Goal: Find specific page/section: Find specific page/section

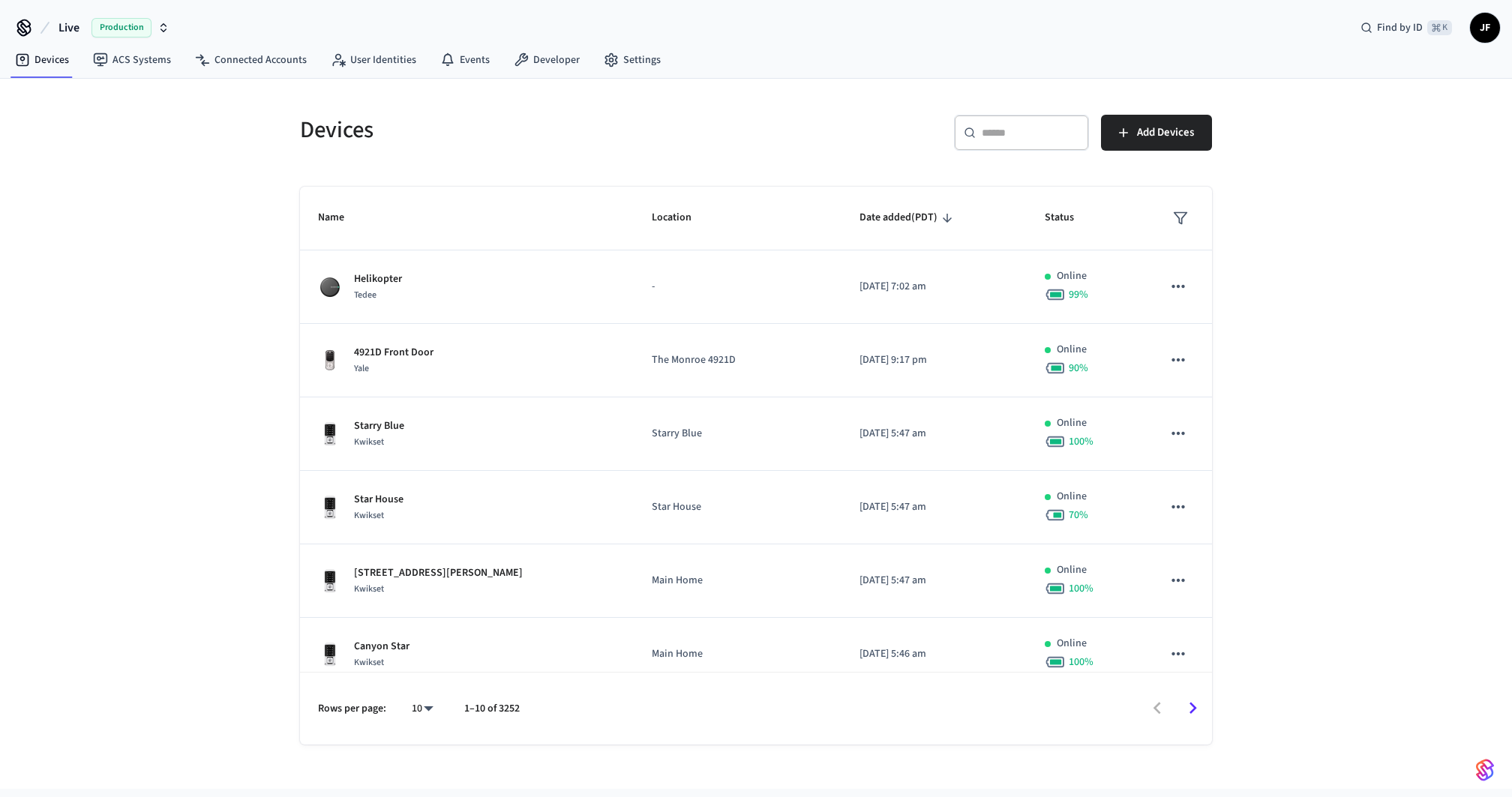
click at [61, 22] on span "Live" at bounding box center [69, 28] width 21 height 18
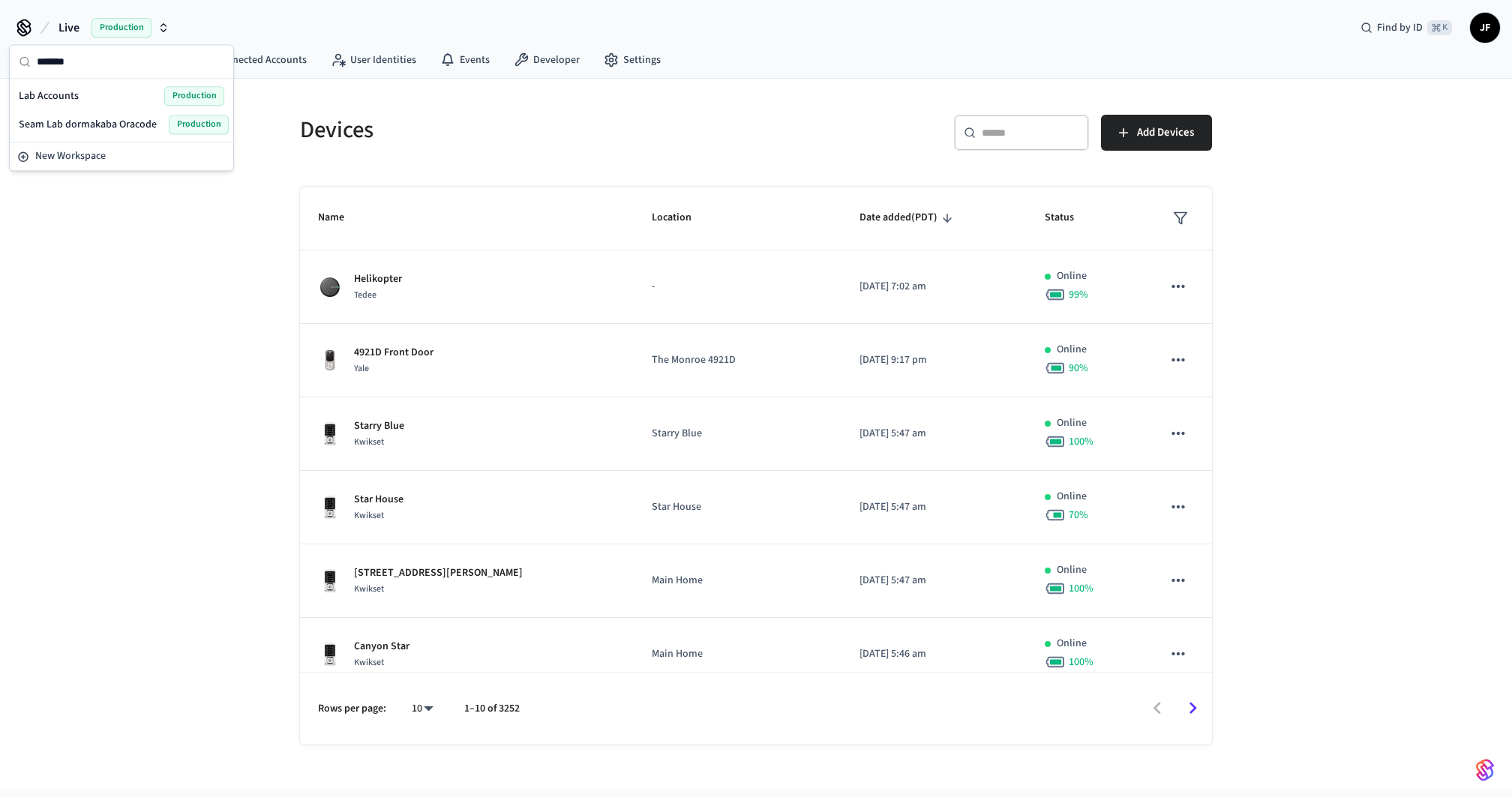
type input "*******"
click at [68, 91] on span "Lab Accounts" at bounding box center [49, 96] width 60 height 15
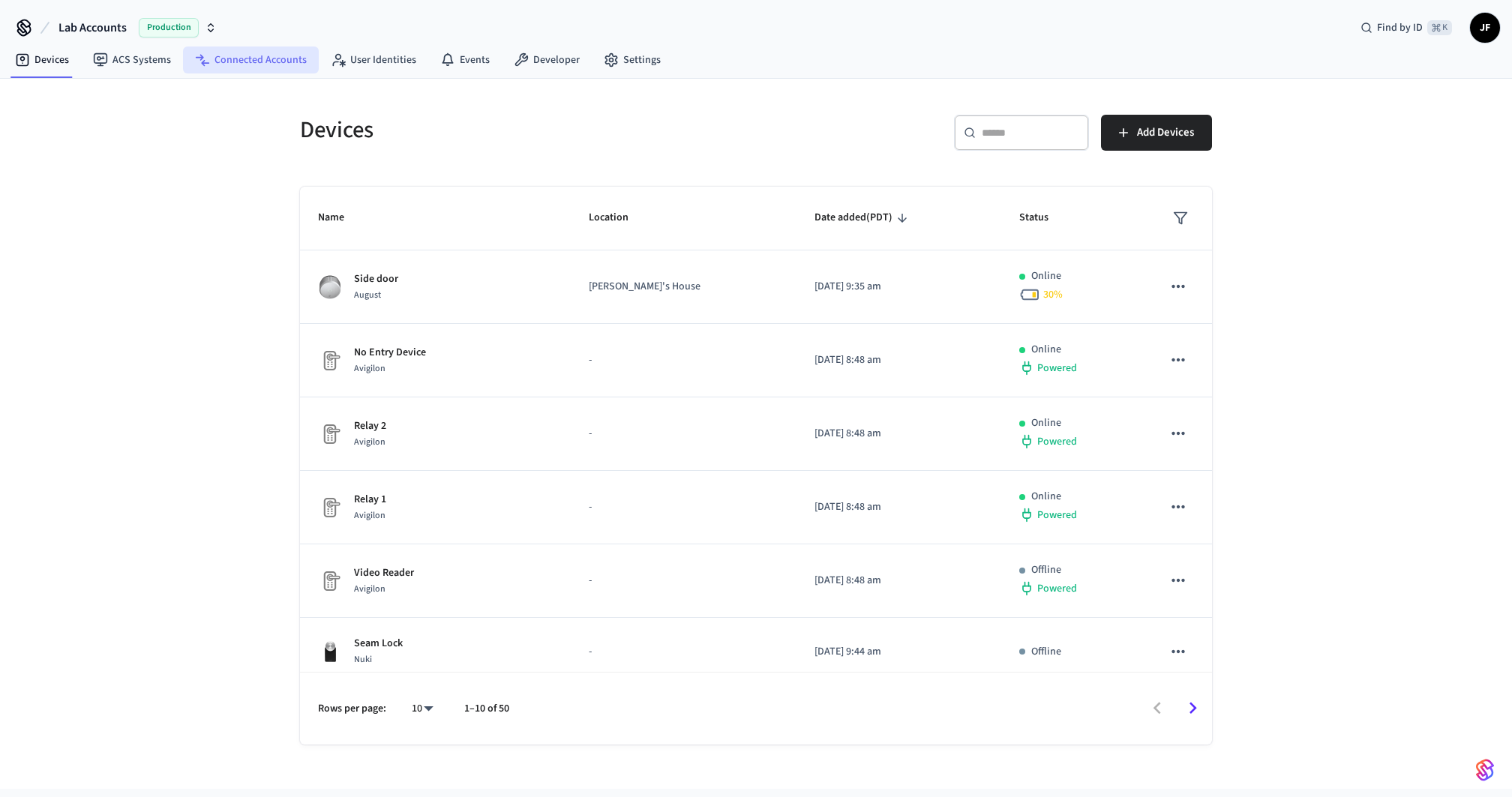
click at [238, 65] on link "Connected Accounts" at bounding box center [251, 60] width 136 height 27
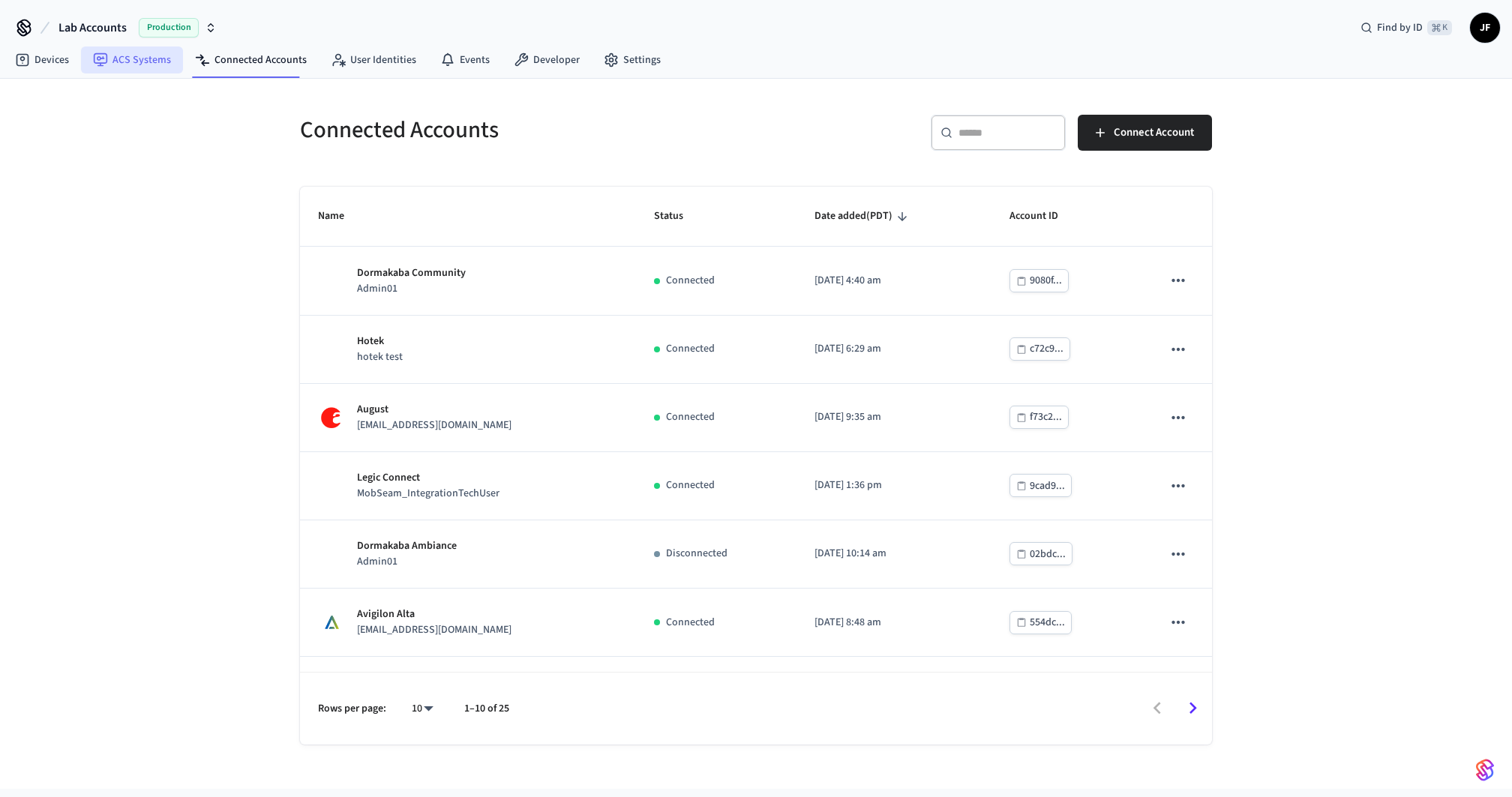
click at [135, 55] on link "ACS Systems" at bounding box center [132, 60] width 102 height 27
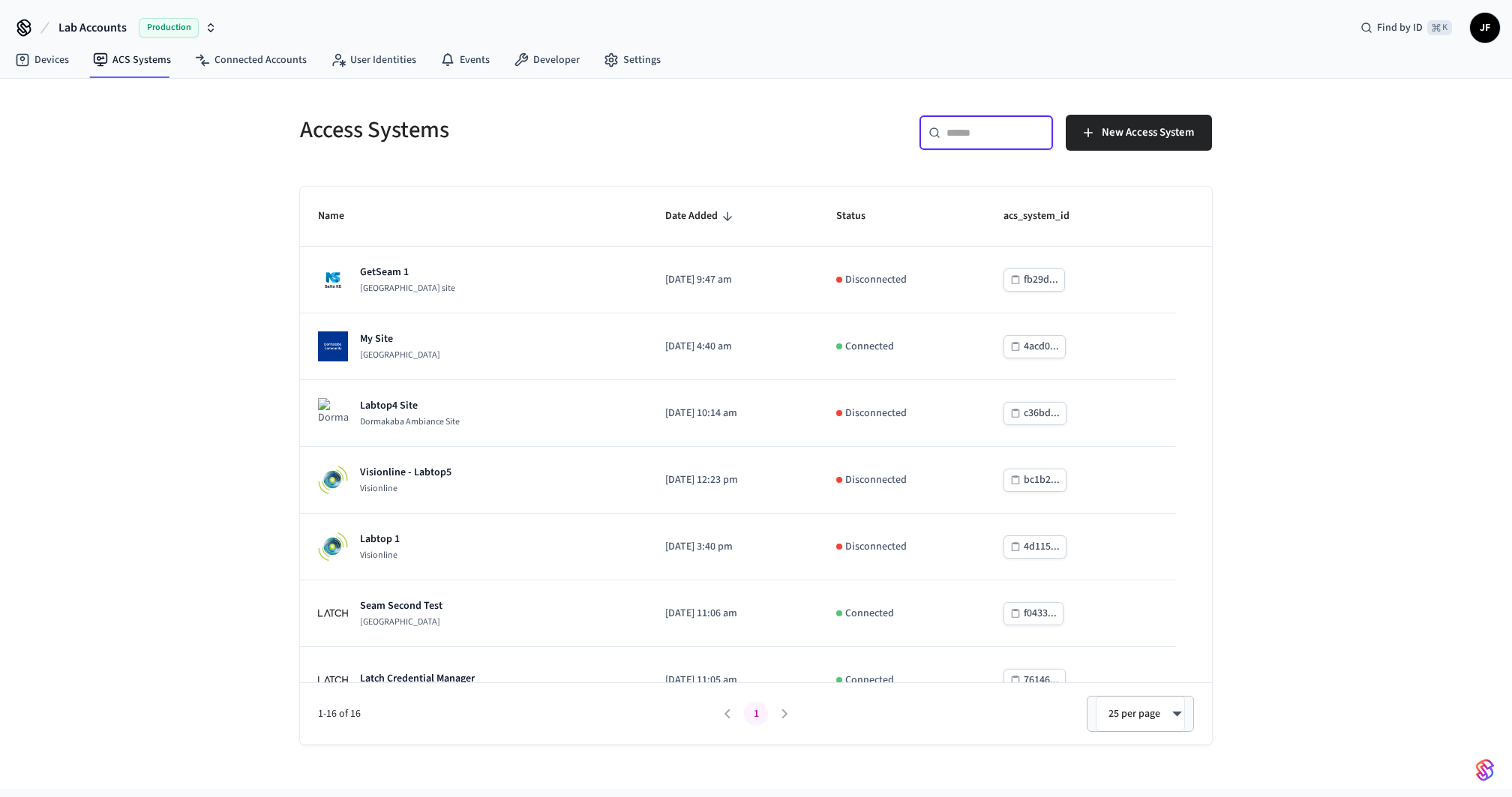
click at [986, 129] on input "text" at bounding box center [995, 133] width 97 height 15
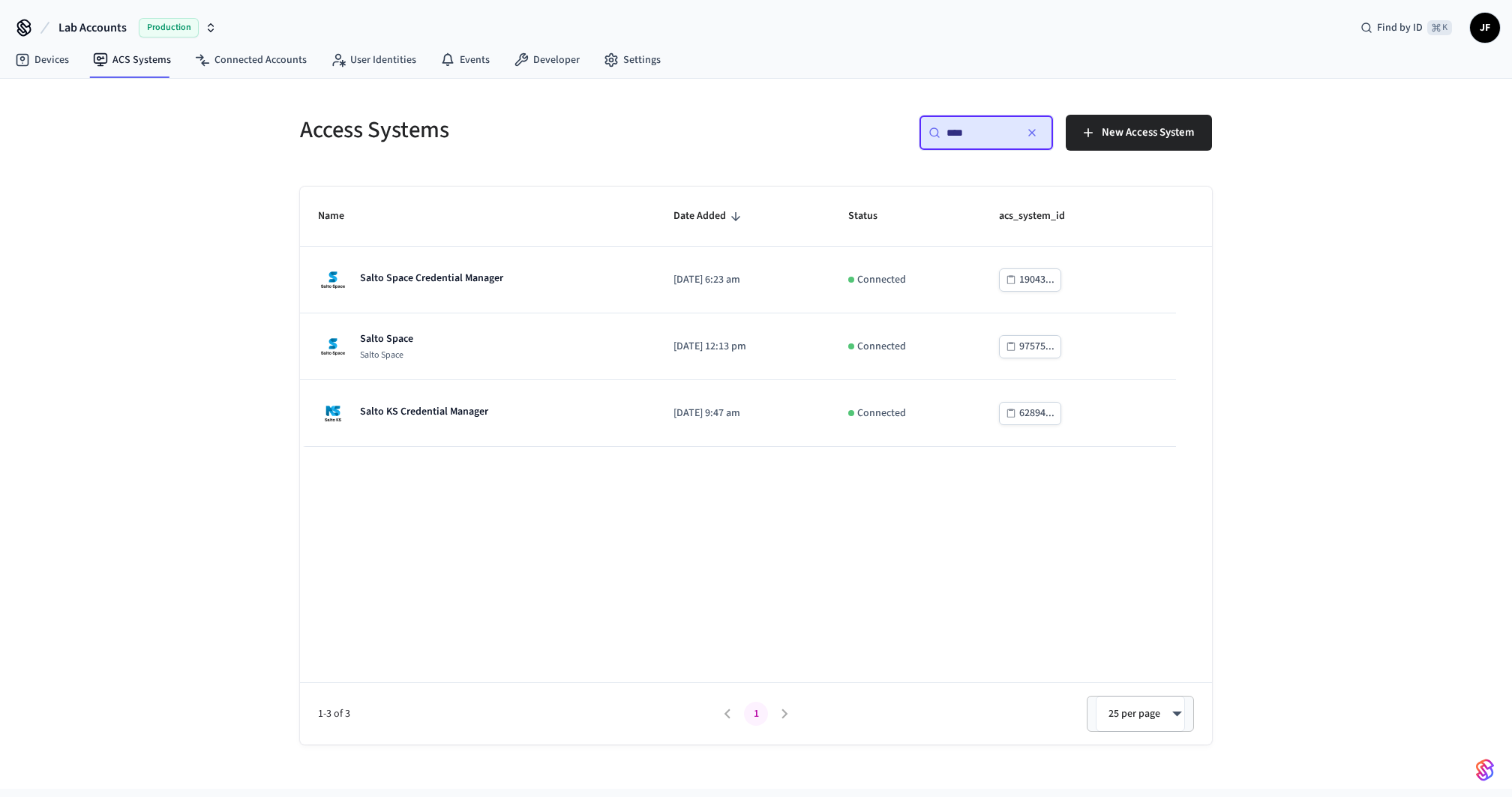
type input "*****"
type input "****"
type input "*"
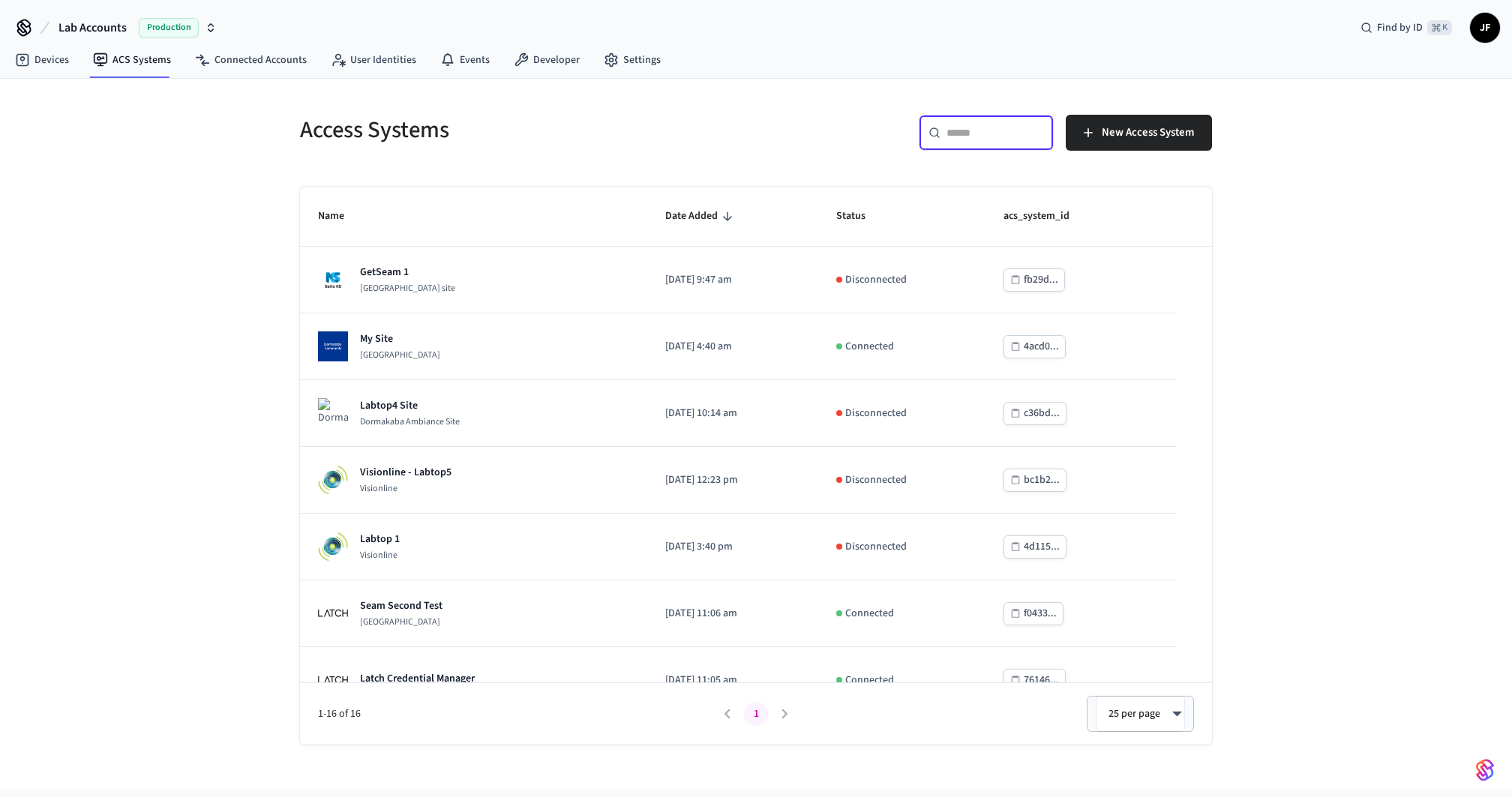
click at [759, 71] on div "Devices ACS Systems Connected Accounts User Identities Events Developer Settings" at bounding box center [756, 61] width 1512 height 35
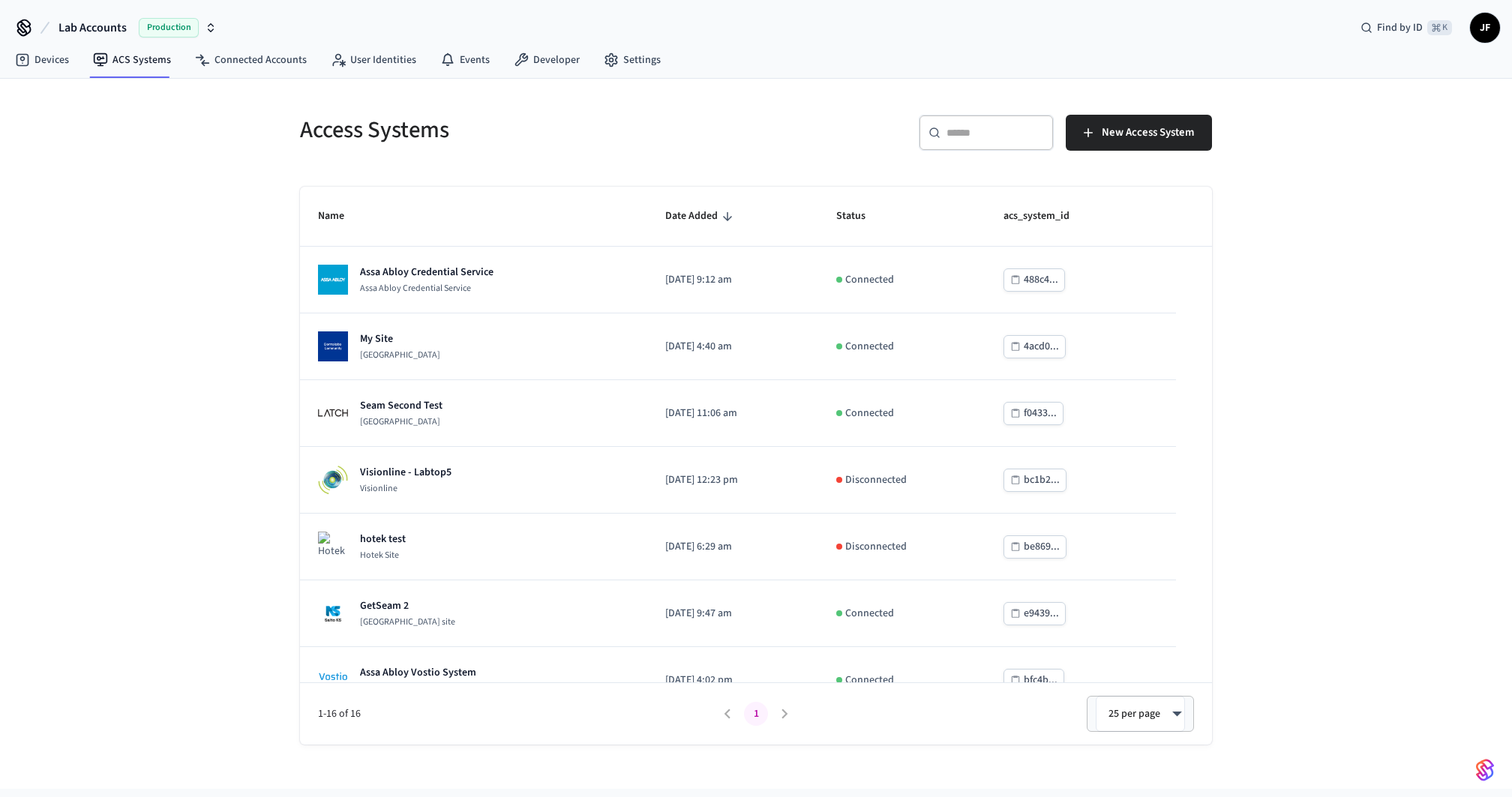
click at [91, 20] on span "Lab Accounts" at bounding box center [93, 28] width 68 height 18
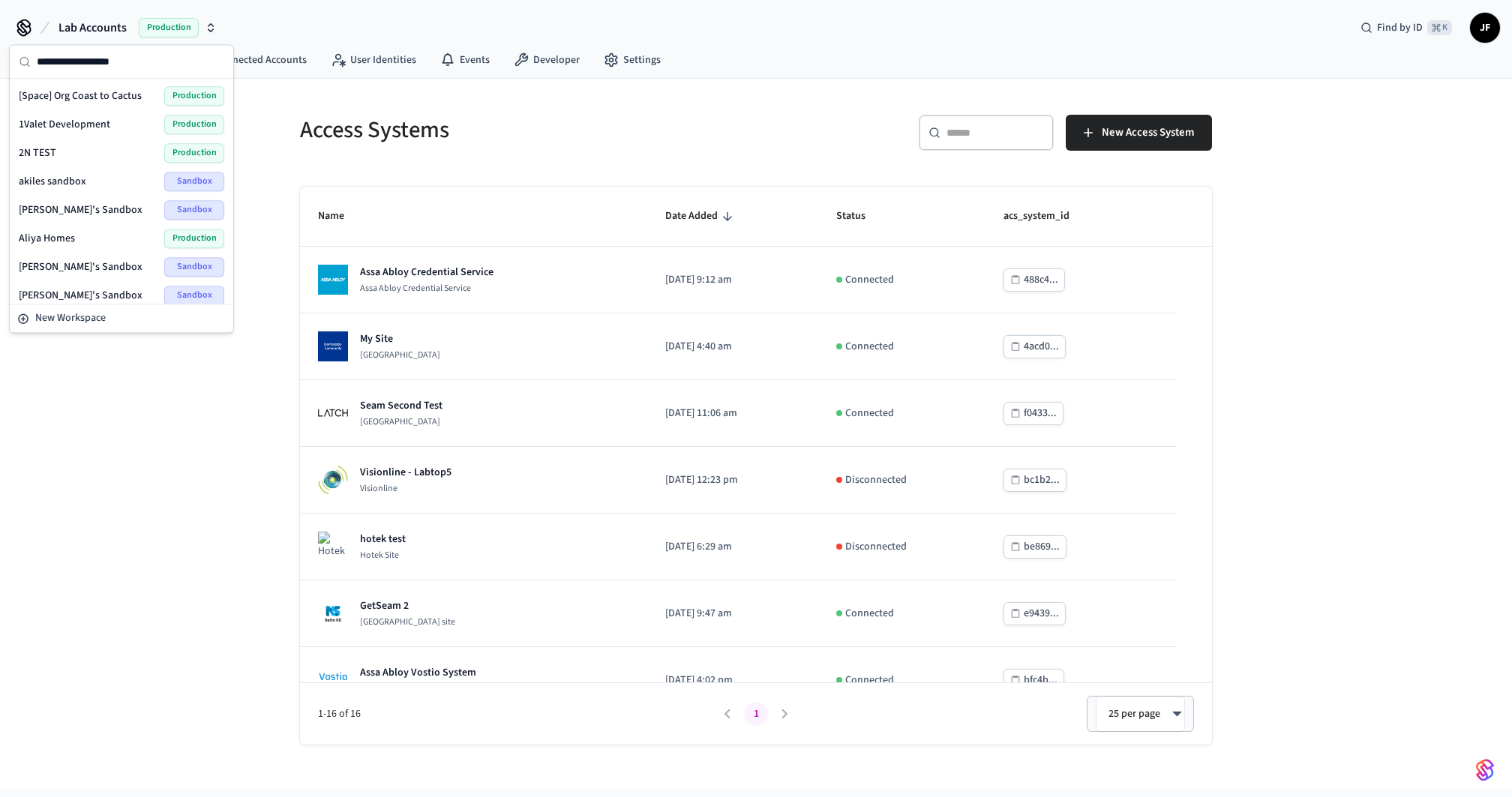
type input "*"
click at [786, 140] on div "​ ​ New Access System" at bounding box center [988, 138] width 447 height 48
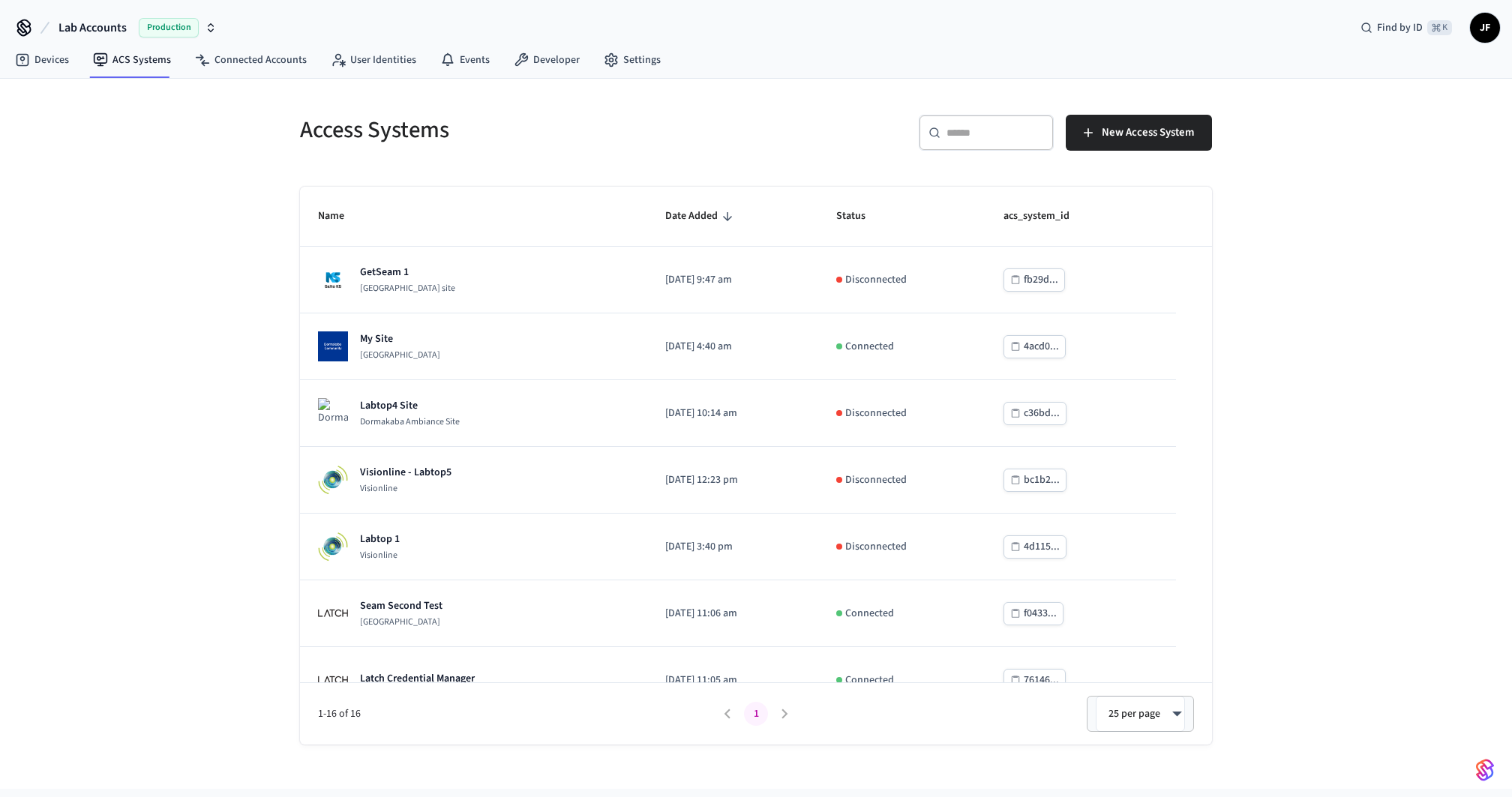
click at [865, 91] on div "Access Systems ​ ​ New Access System Name Date Added Status acs_system_id GetSe…" at bounding box center [756, 411] width 960 height 666
click at [80, 27] on span "Lab Accounts" at bounding box center [93, 28] width 68 height 18
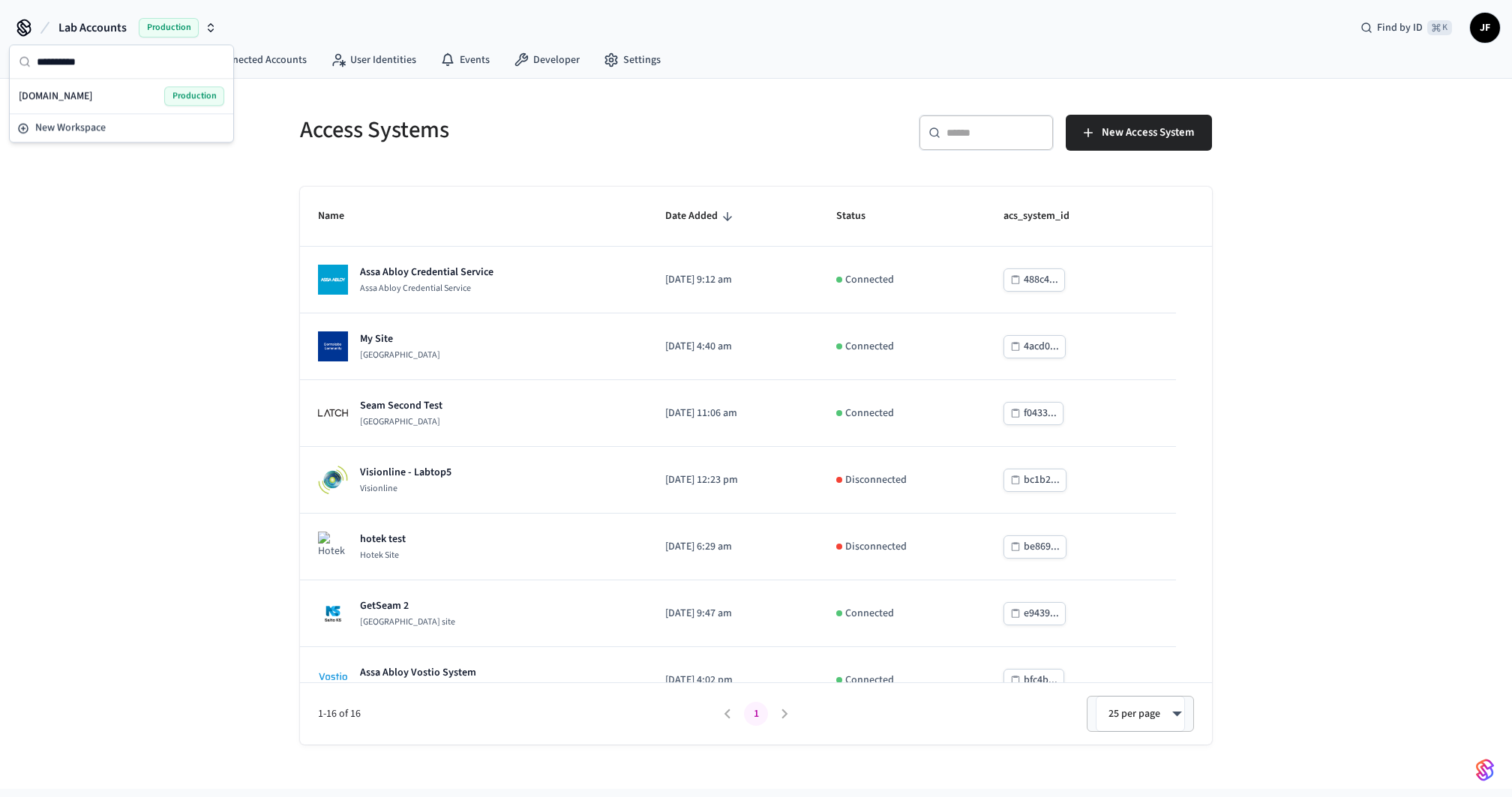
type input "**********"
click at [80, 89] on span "[DOMAIN_NAME]" at bounding box center [55, 96] width 74 height 15
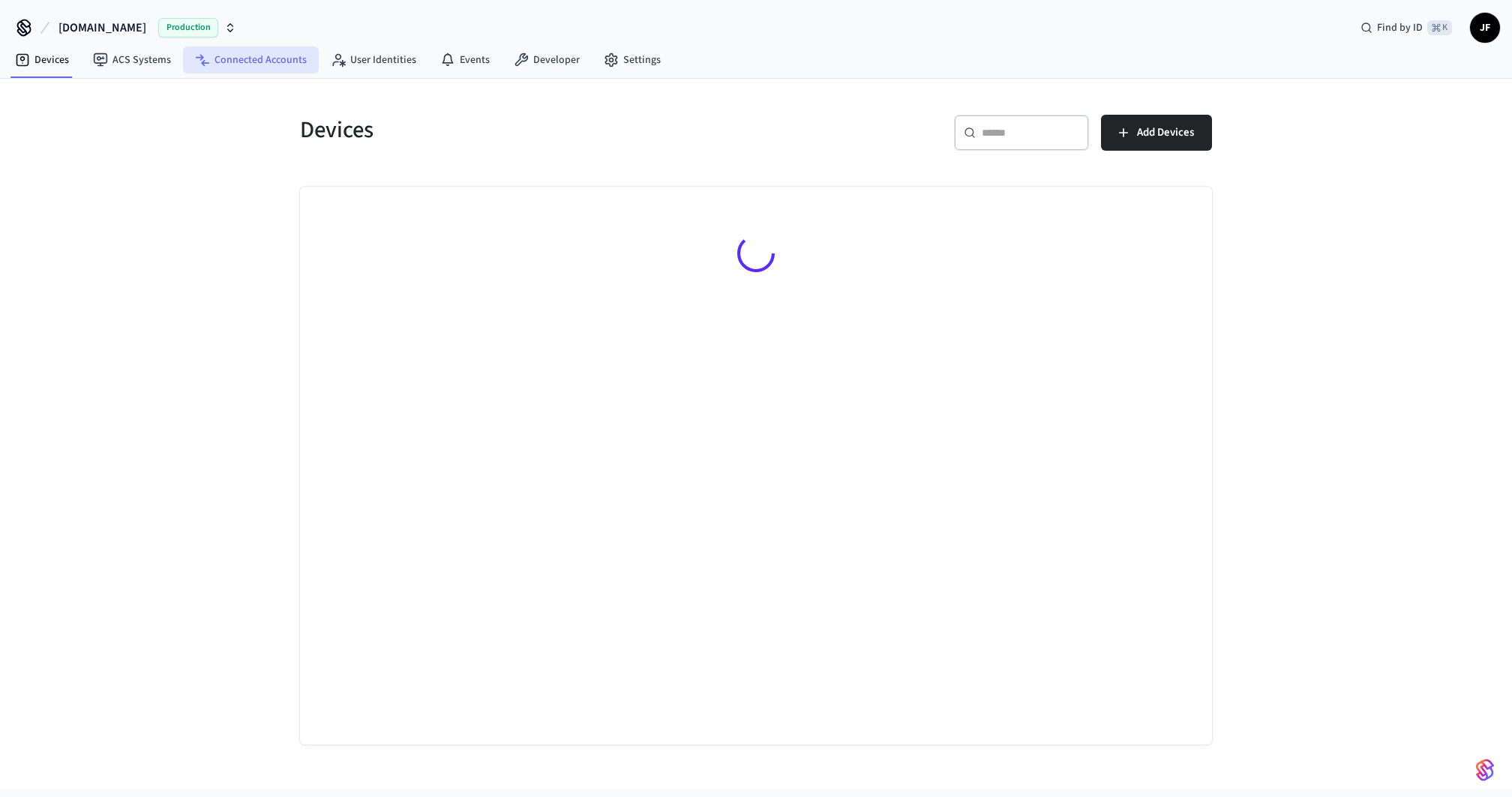
click at [248, 52] on link "Connected Accounts" at bounding box center [251, 60] width 136 height 27
click at [1028, 143] on div "​ ​" at bounding box center [999, 132] width 135 height 36
type input "*****"
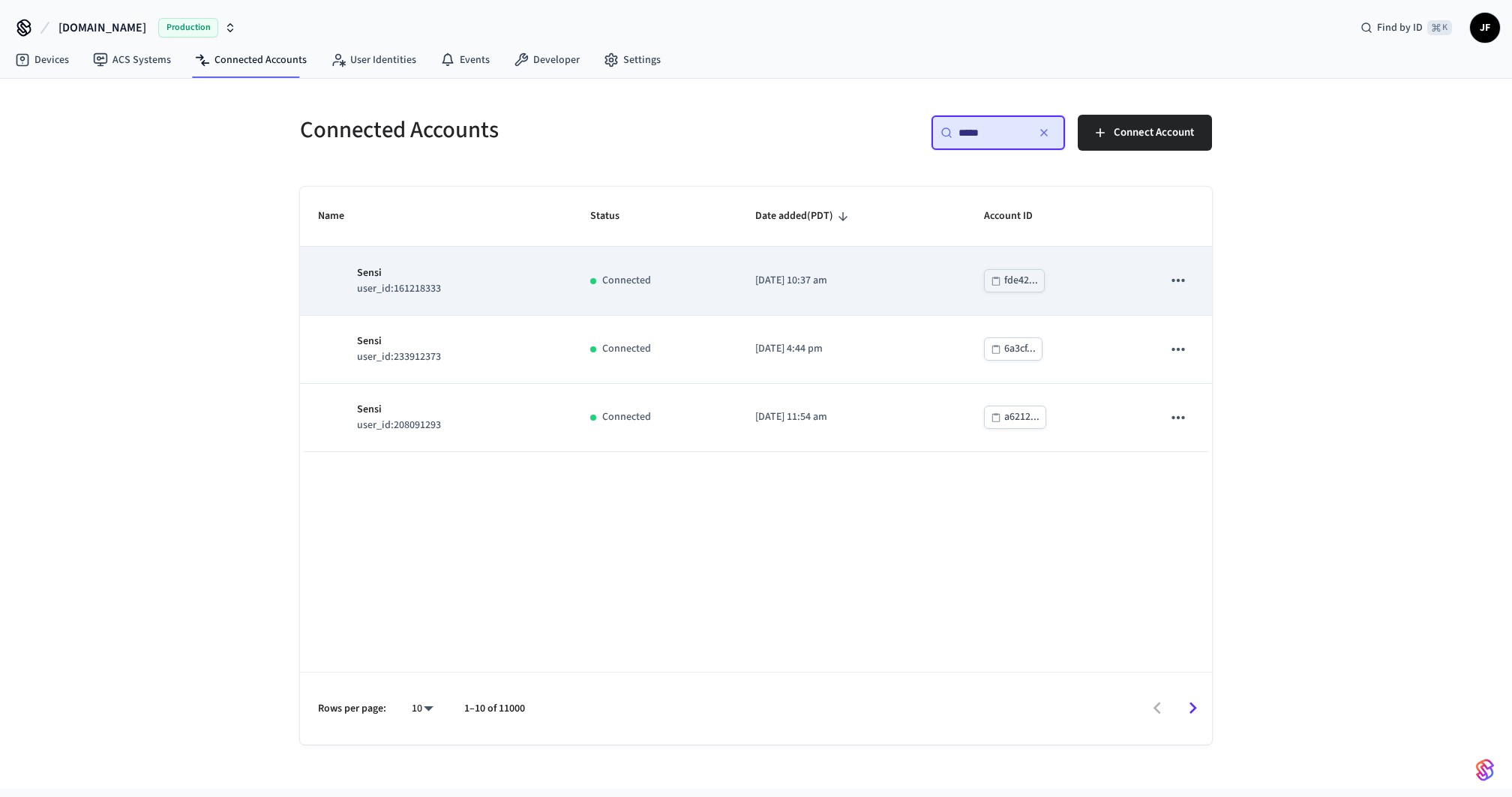
drag, startPoint x: 545, startPoint y: 303, endPoint x: 545, endPoint y: 294, distance: 9.0
click at [545, 303] on td "Sensi user_id:161218333" at bounding box center [436, 281] width 273 height 68
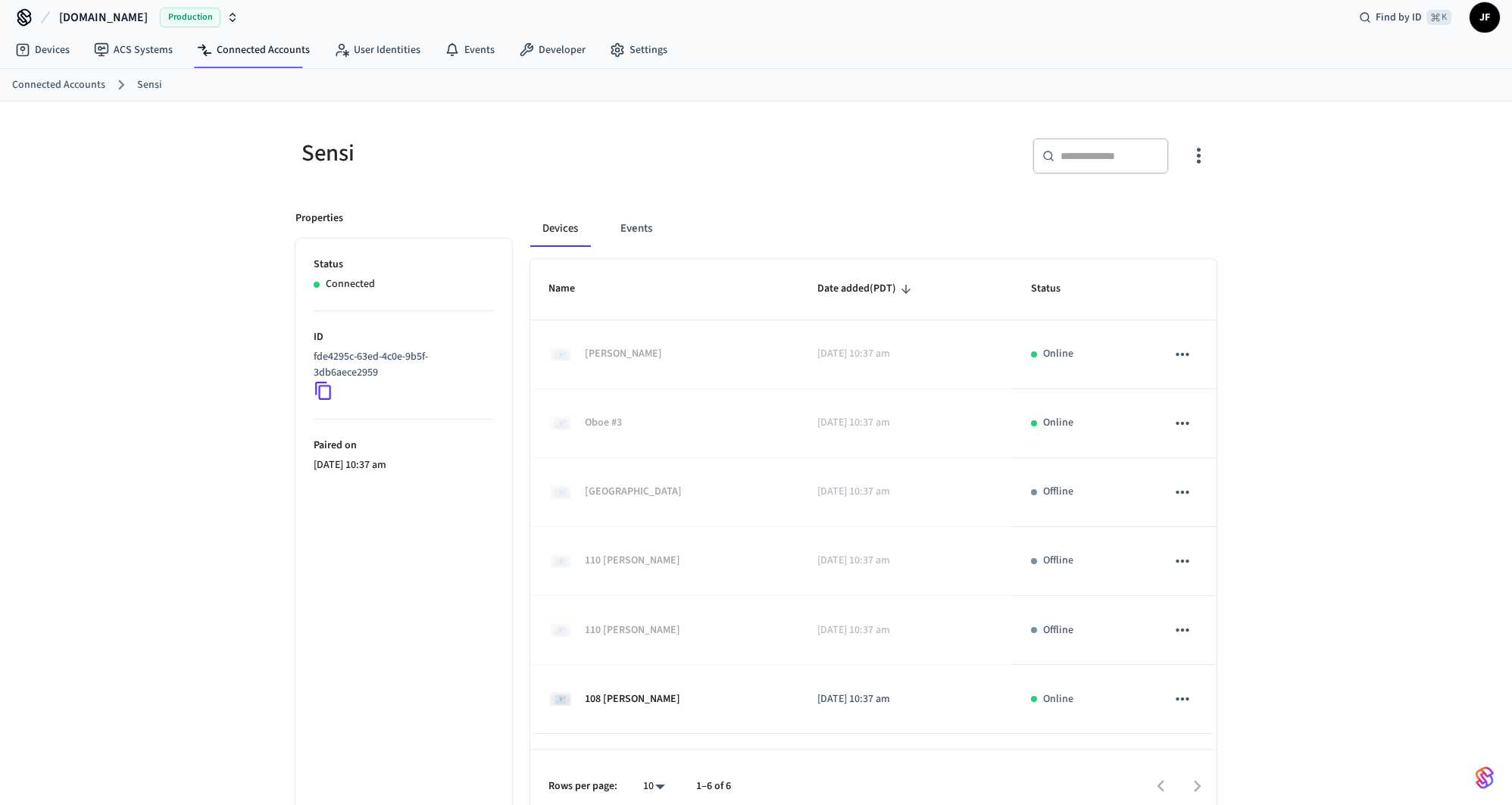
scroll to position [28, 0]
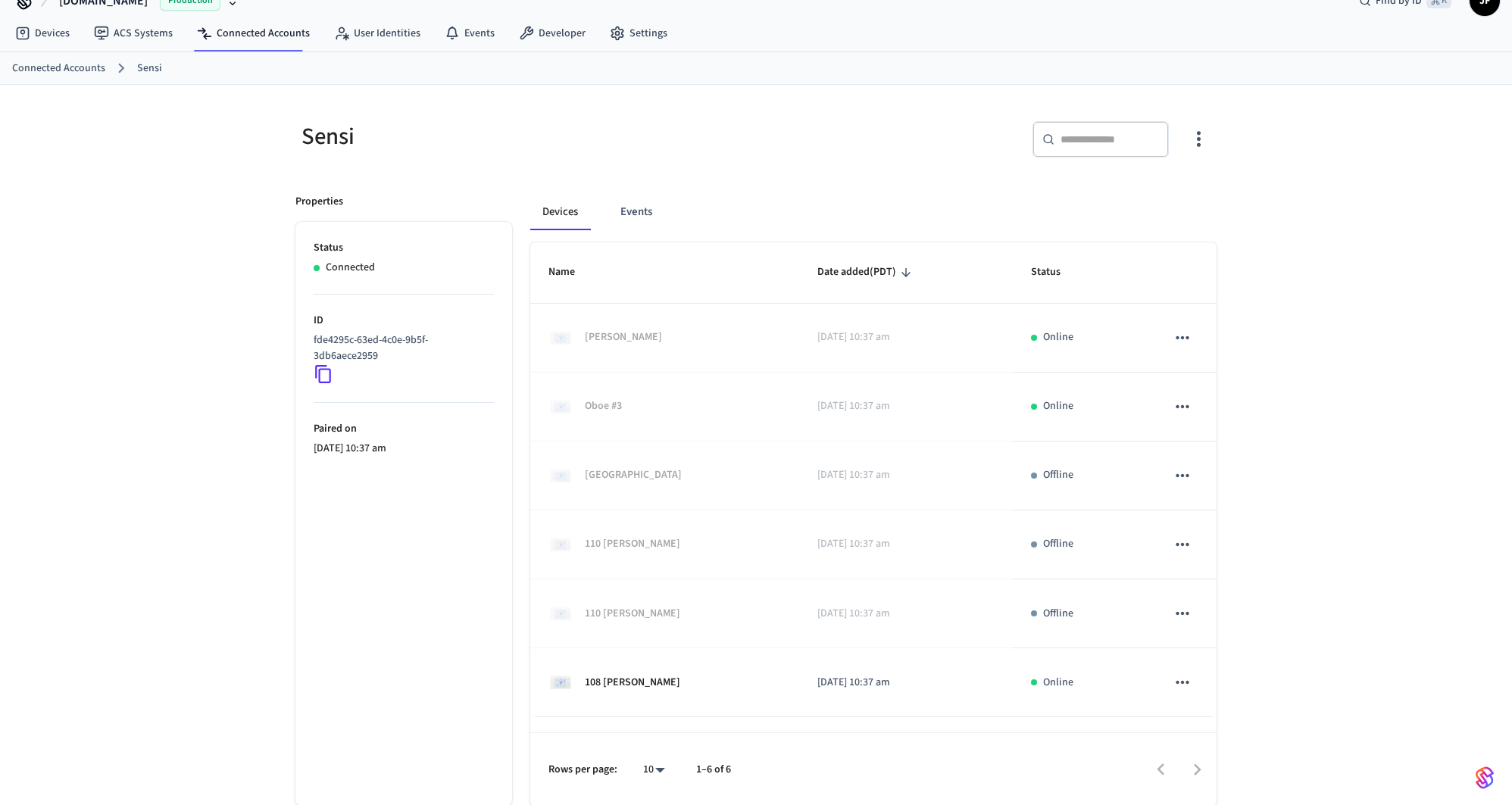
click at [838, 77] on ol "Connected Accounts Sensi" at bounding box center [762, 68] width 1500 height 20
click at [941, 104] on div "​ ​" at bounding box center [982, 136] width 469 height 67
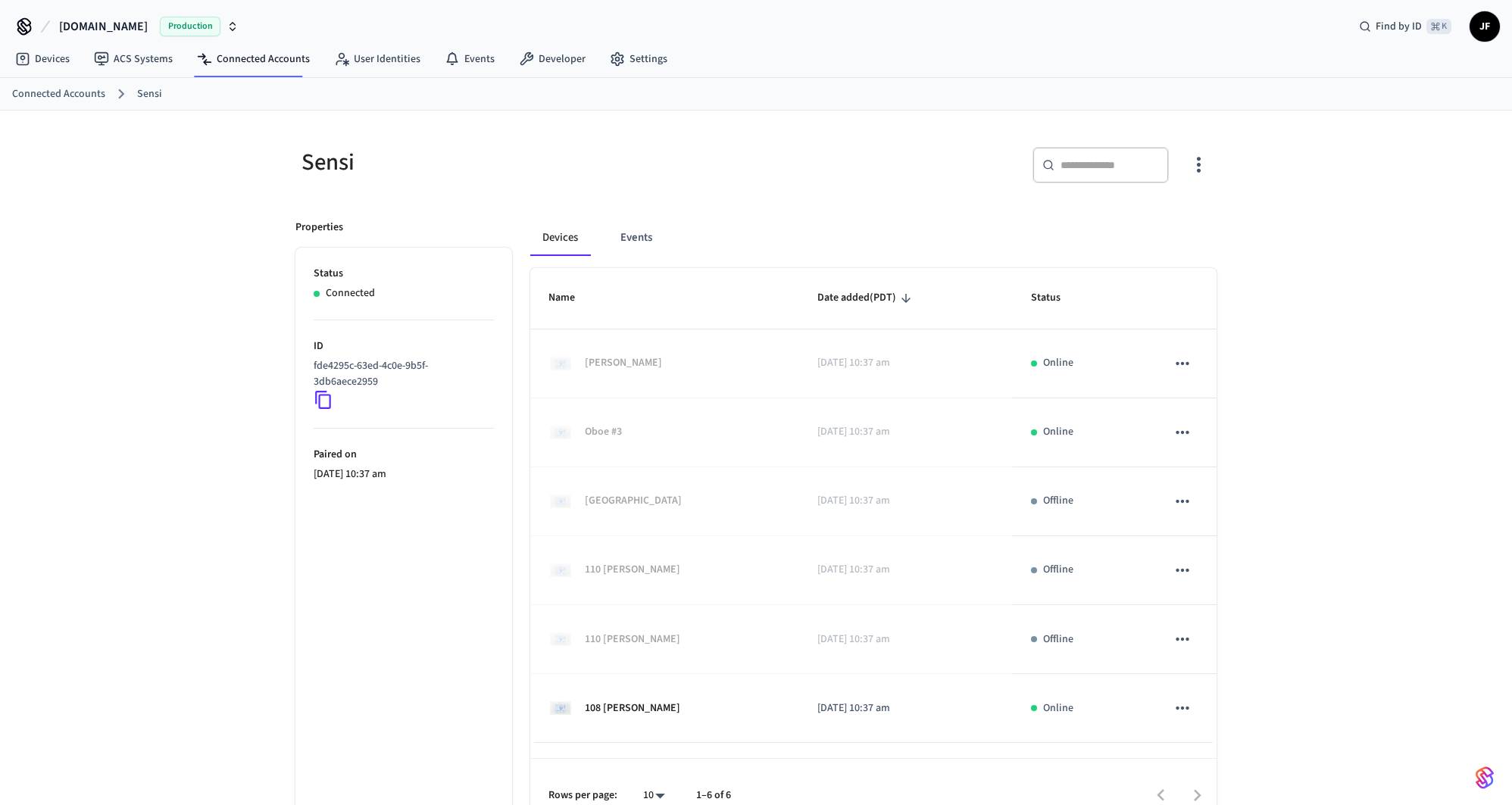
scroll to position [0, 0]
